Goal: Information Seeking & Learning: Find specific fact

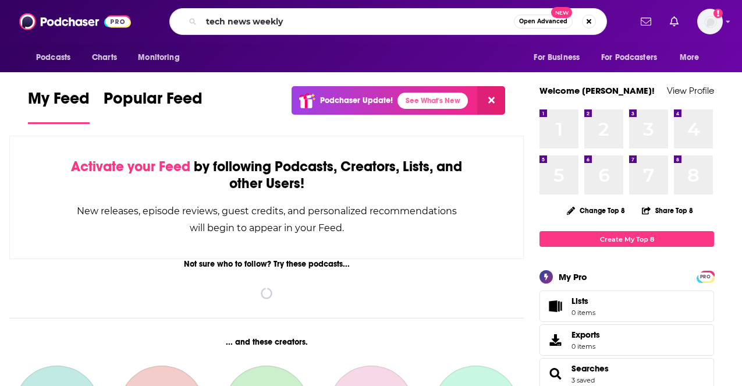
type input "tech news weekly"
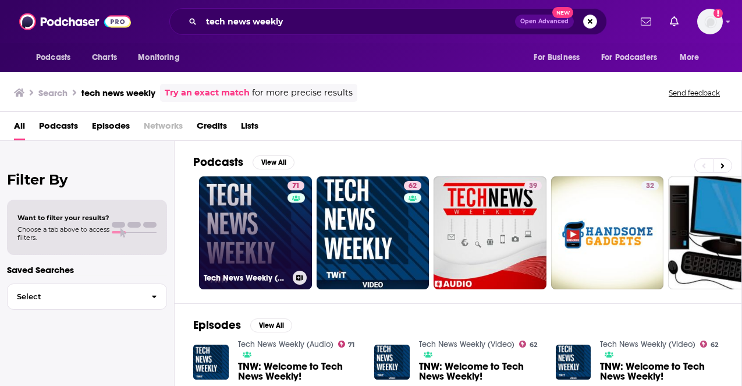
click at [267, 232] on link "71 Tech News Weekly (Audio)" at bounding box center [255, 232] width 113 height 113
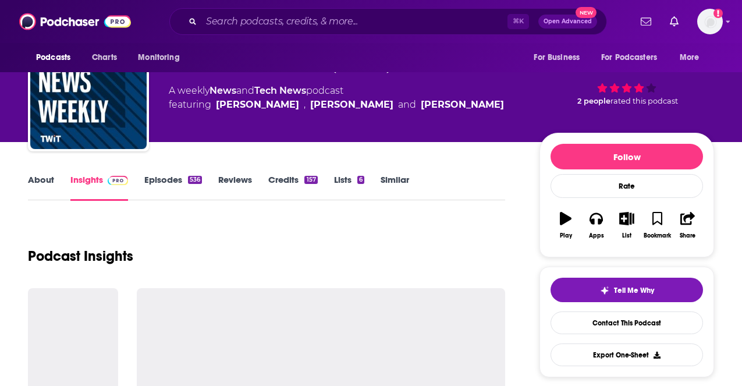
scroll to position [168, 0]
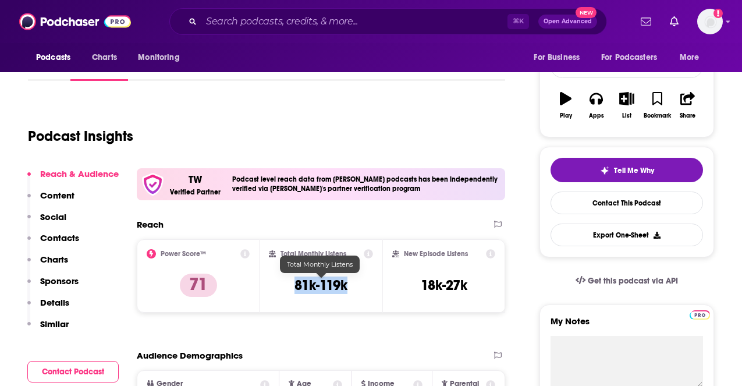
drag, startPoint x: 292, startPoint y: 286, endPoint x: 348, endPoint y: 285, distance: 56.5
click at [348, 285] on div "Total Monthly Listens 81k-119k" at bounding box center [321, 276] width 104 height 54
copy h3 "81k-119k"
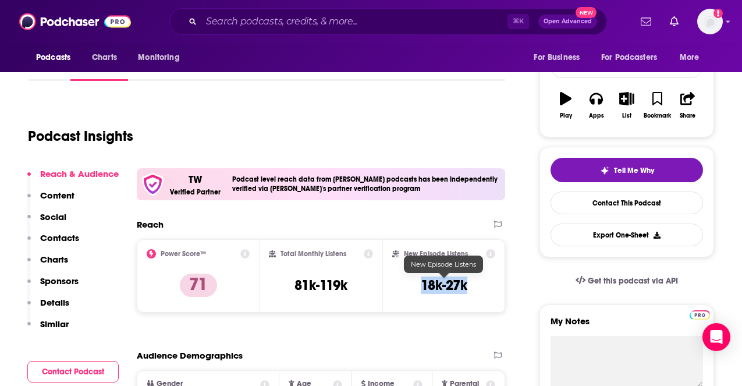
drag, startPoint x: 420, startPoint y: 282, endPoint x: 473, endPoint y: 282, distance: 53.0
click at [473, 282] on div "New Episode Listens 18k-27k" at bounding box center [443, 276] width 103 height 54
copy h3 "18k-27k"
